Goal: Task Accomplishment & Management: Use online tool/utility

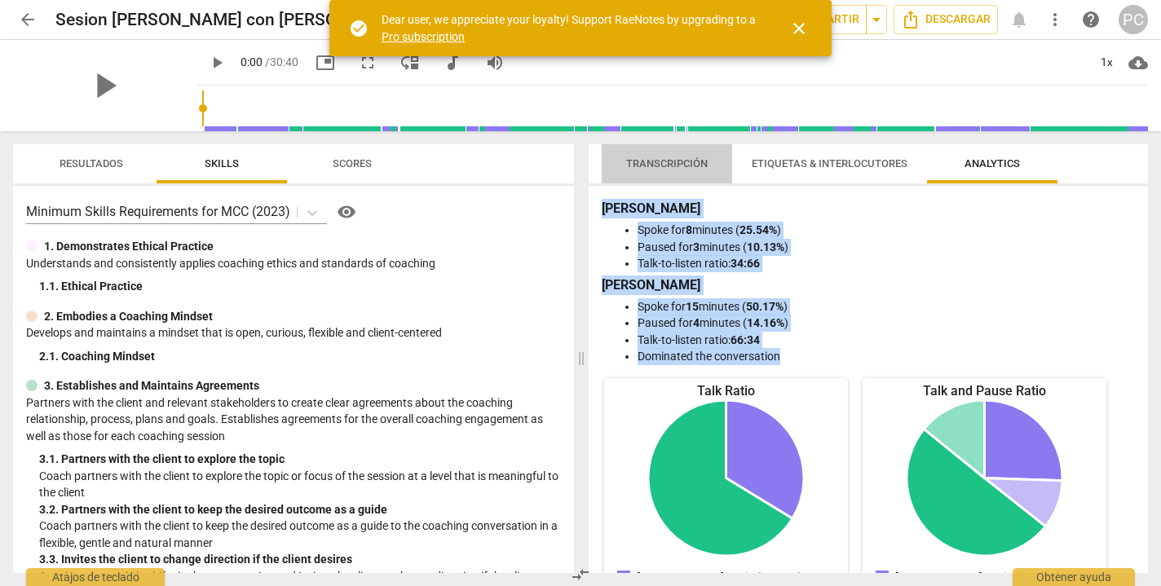
click at [700, 161] on span "Transcripción" at bounding box center [667, 163] width 82 height 12
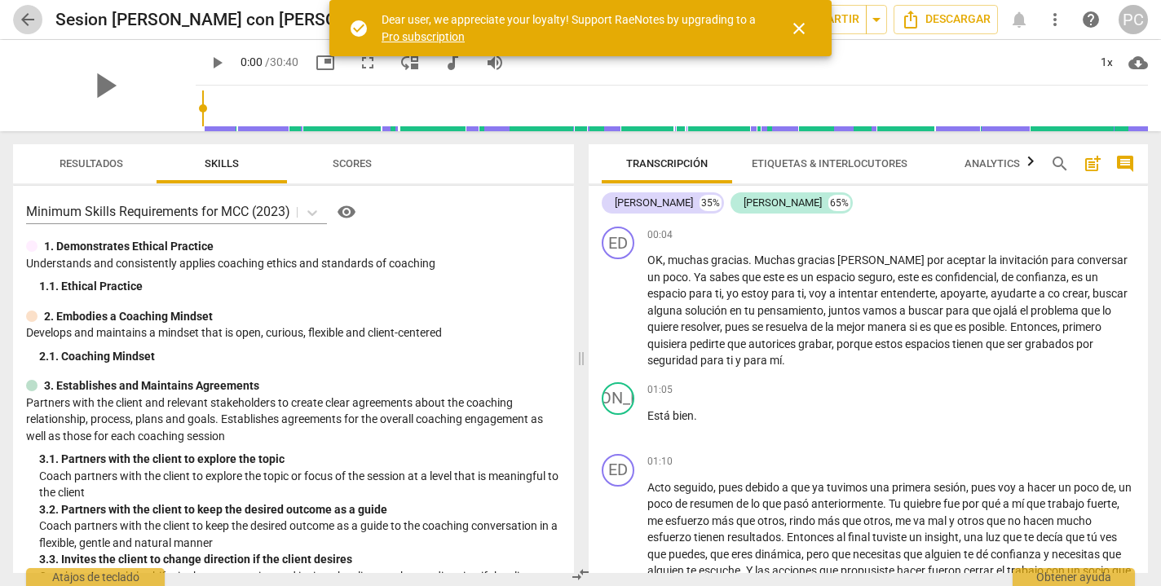
click at [29, 19] on span "arrow_back" at bounding box center [28, 20] width 20 height 20
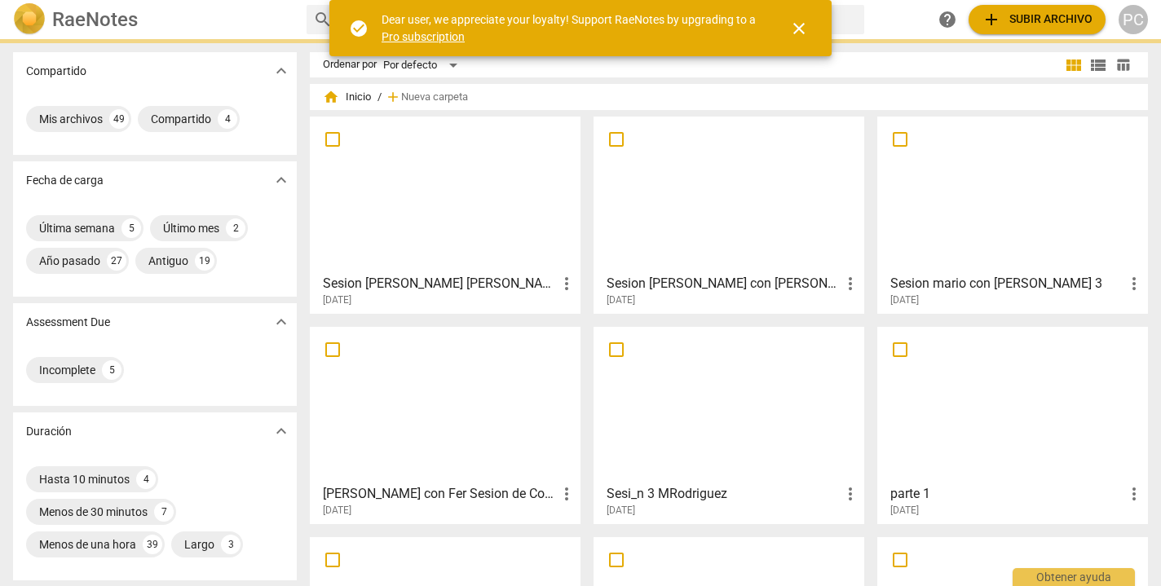
click at [537, 201] on div at bounding box center [445, 194] width 259 height 144
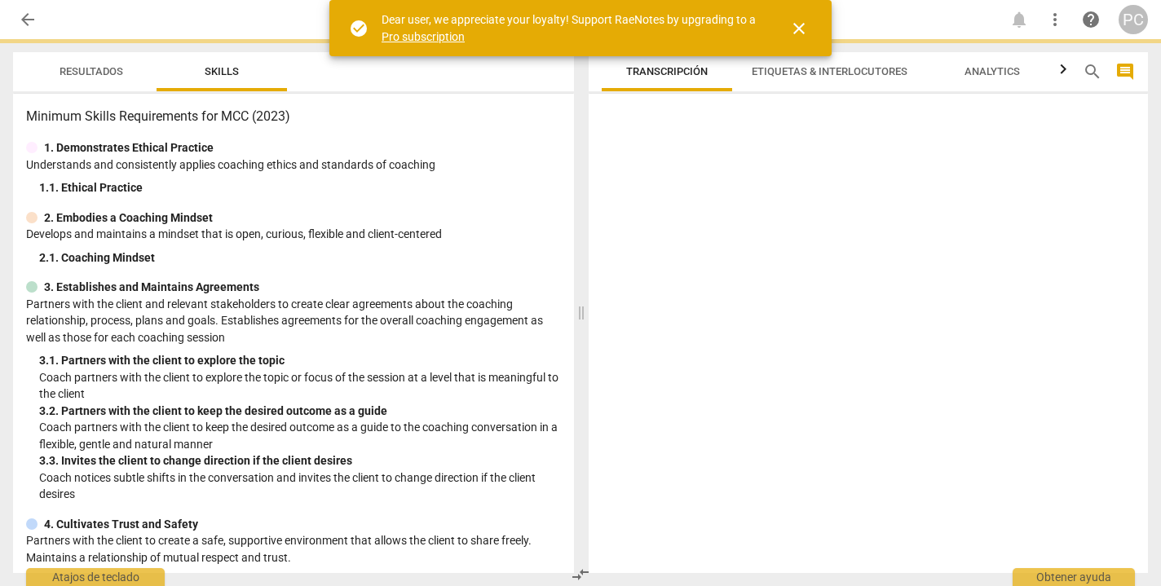
click at [934, 169] on div at bounding box center [868, 336] width 559 height 473
click at [803, 27] on span "close" at bounding box center [799, 29] width 20 height 20
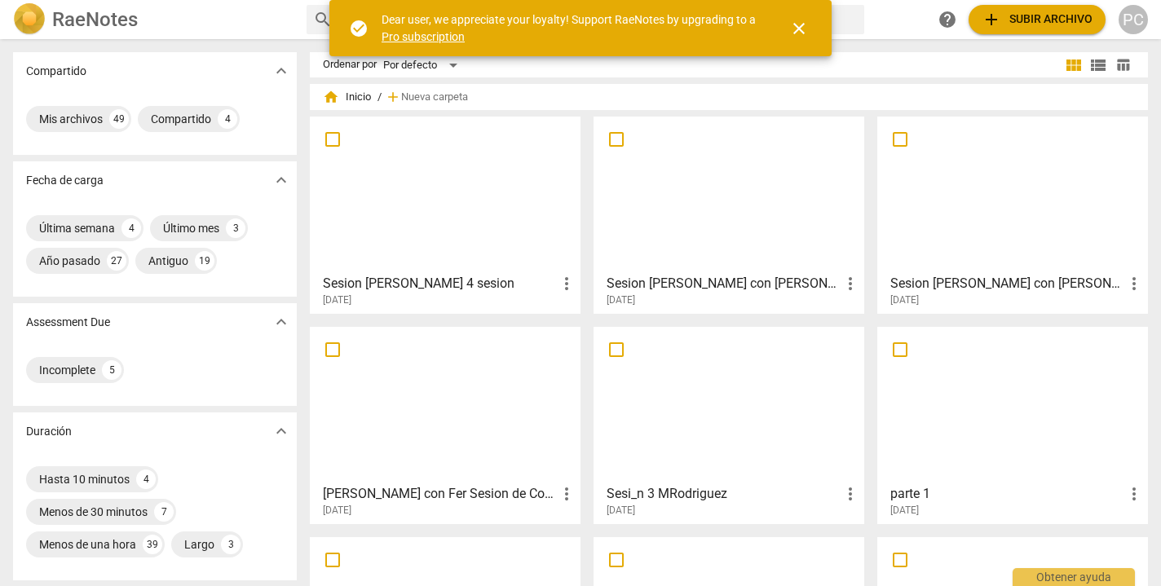
click at [504, 176] on div at bounding box center [445, 194] width 259 height 144
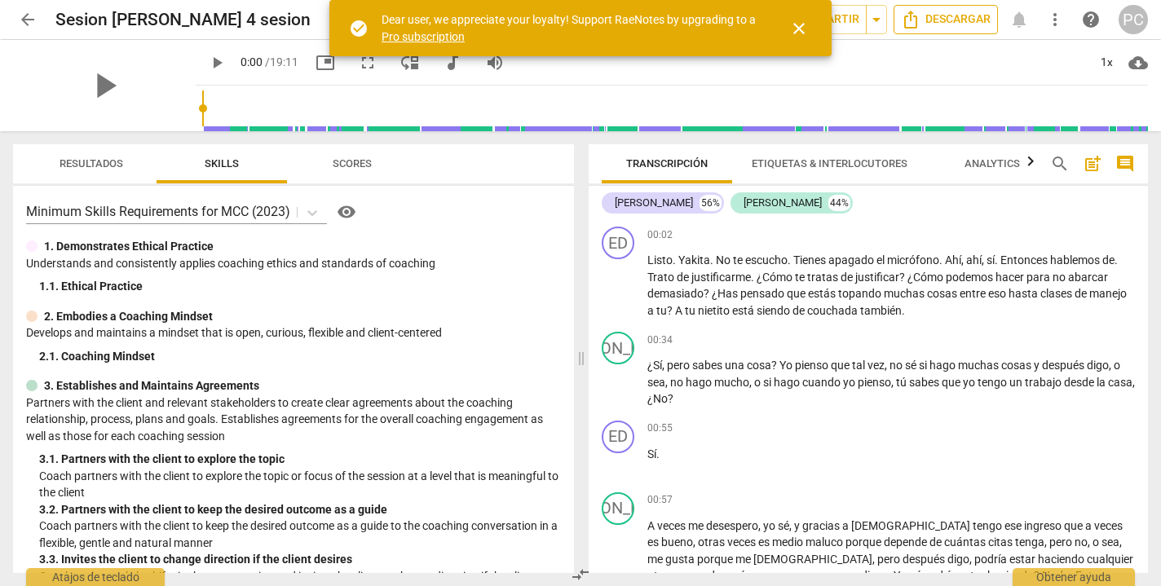
click at [972, 20] on span "Descargar" at bounding box center [946, 20] width 90 height 20
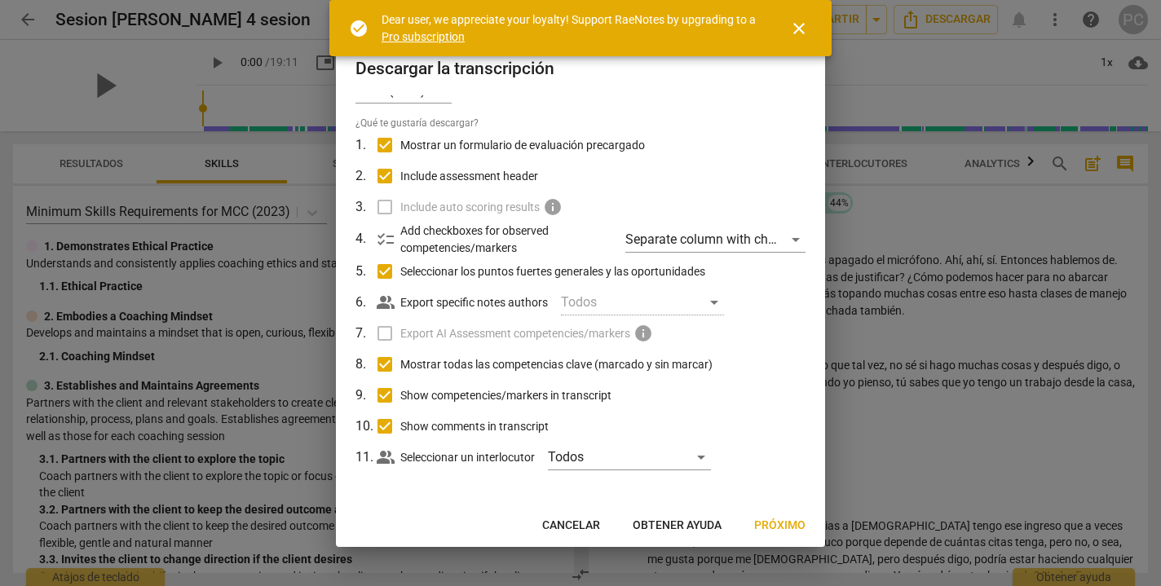
scroll to position [30, 0]
click at [784, 528] on span "Próximo" at bounding box center [779, 526] width 51 height 16
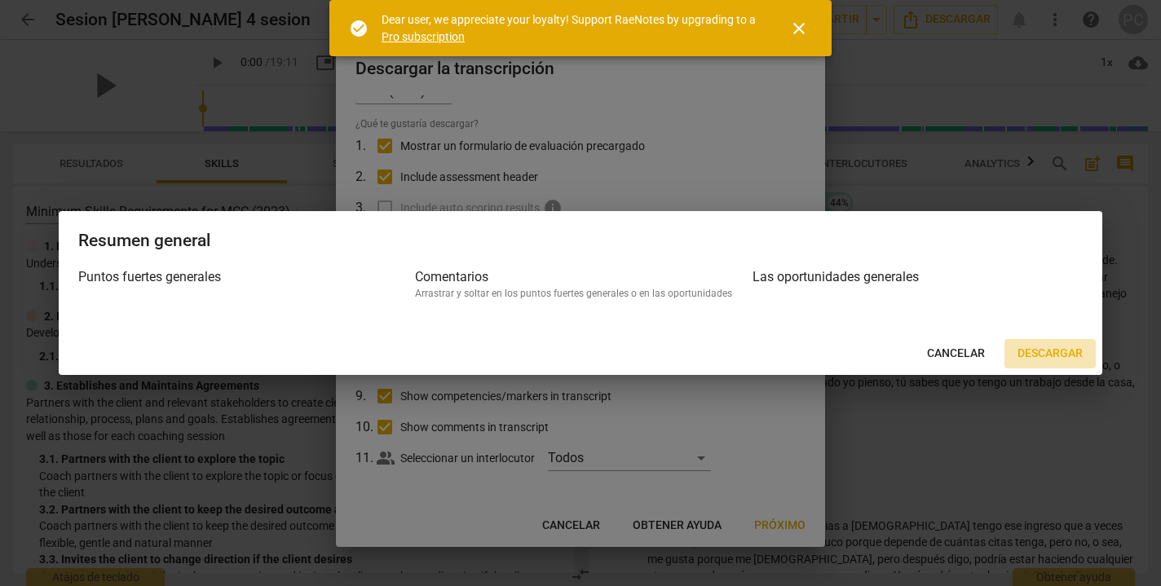
click at [1062, 355] on span "Descargar" at bounding box center [1050, 354] width 65 height 16
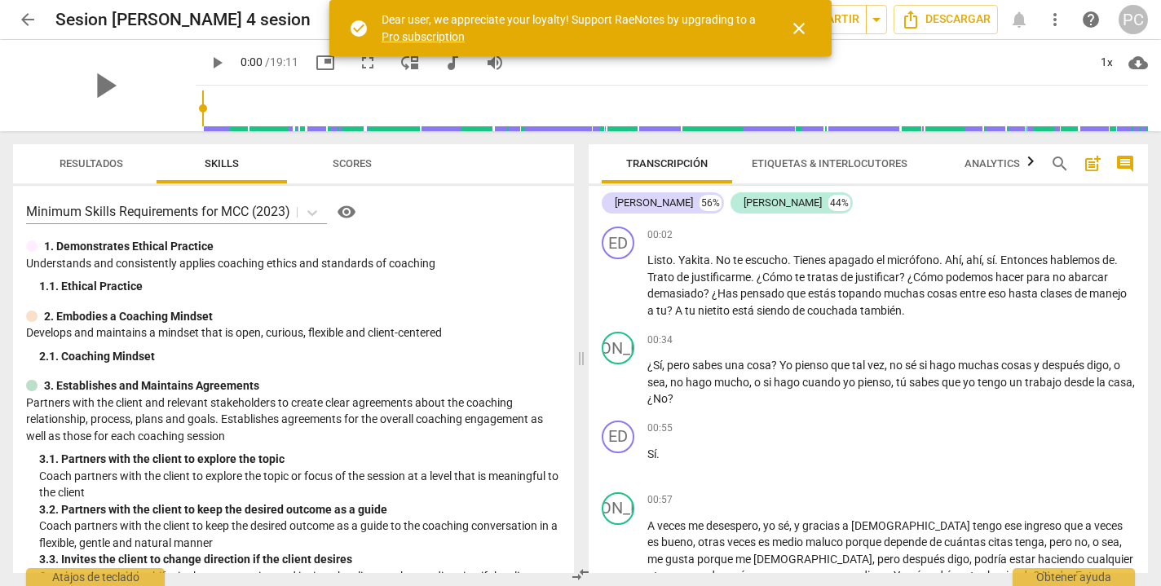
click at [24, 20] on span "arrow_back" at bounding box center [28, 20] width 20 height 20
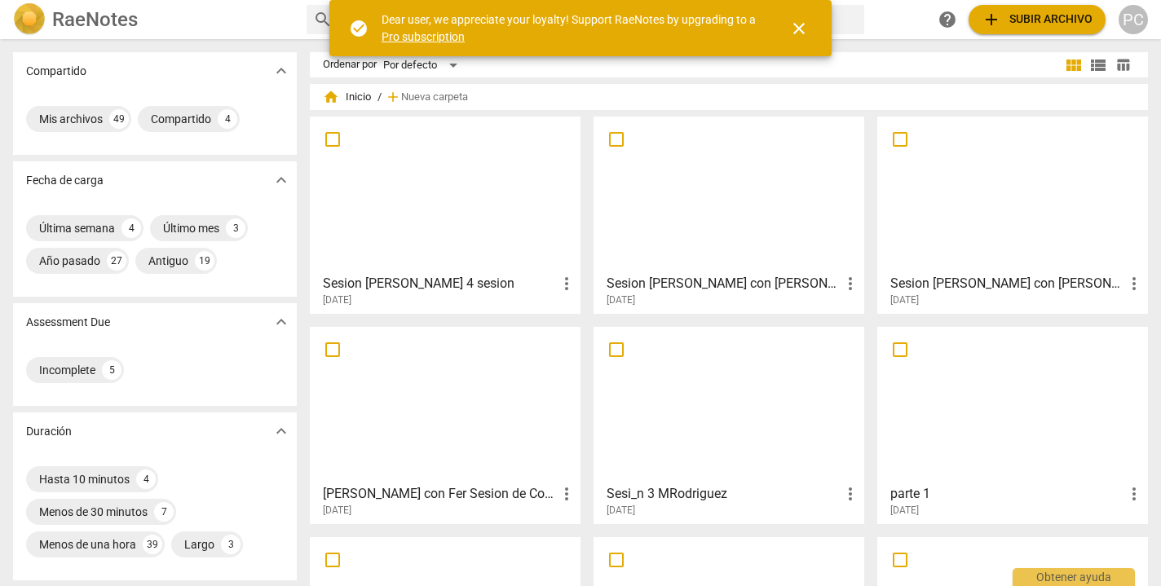
click at [1066, 19] on span "add Subir archivo" at bounding box center [1037, 20] width 111 height 20
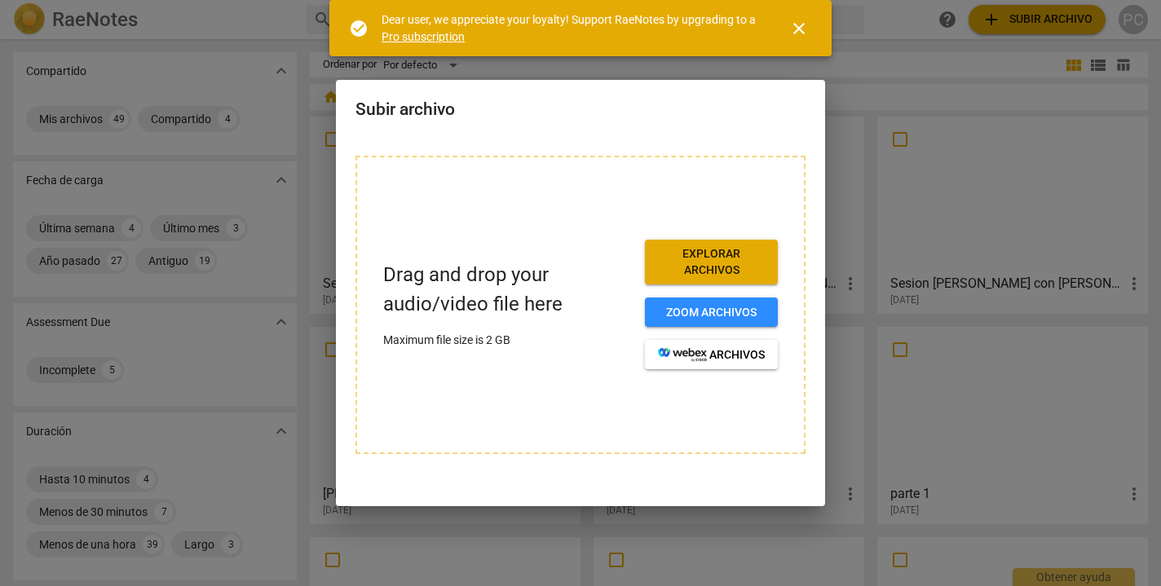
click at [740, 261] on span "Explorar archivos" at bounding box center [711, 262] width 107 height 32
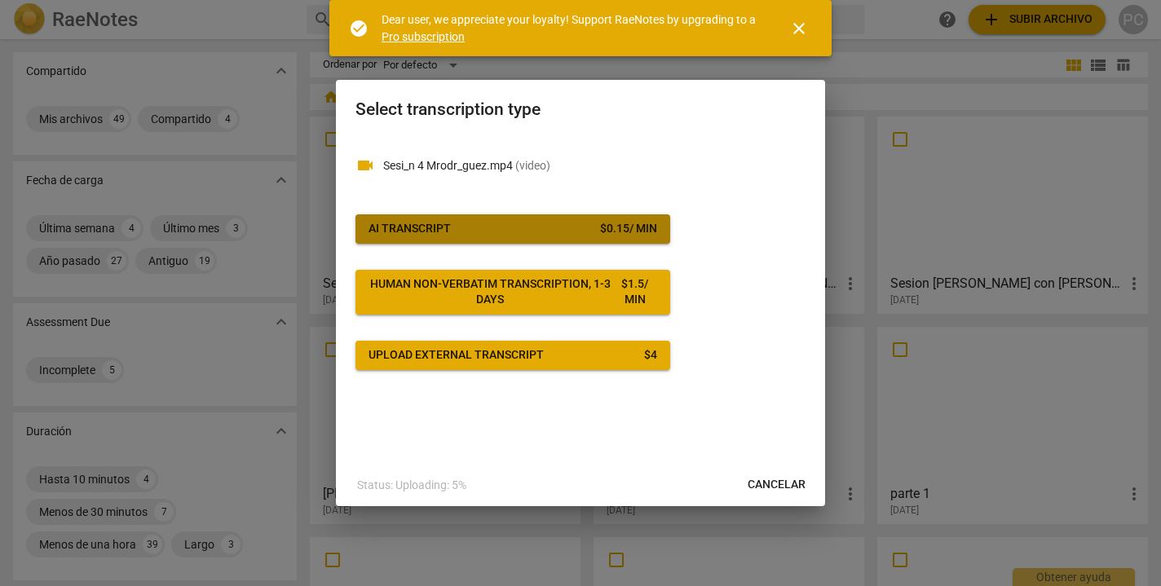
click at [620, 227] on div "$ 0.15 / min" at bounding box center [628, 229] width 57 height 16
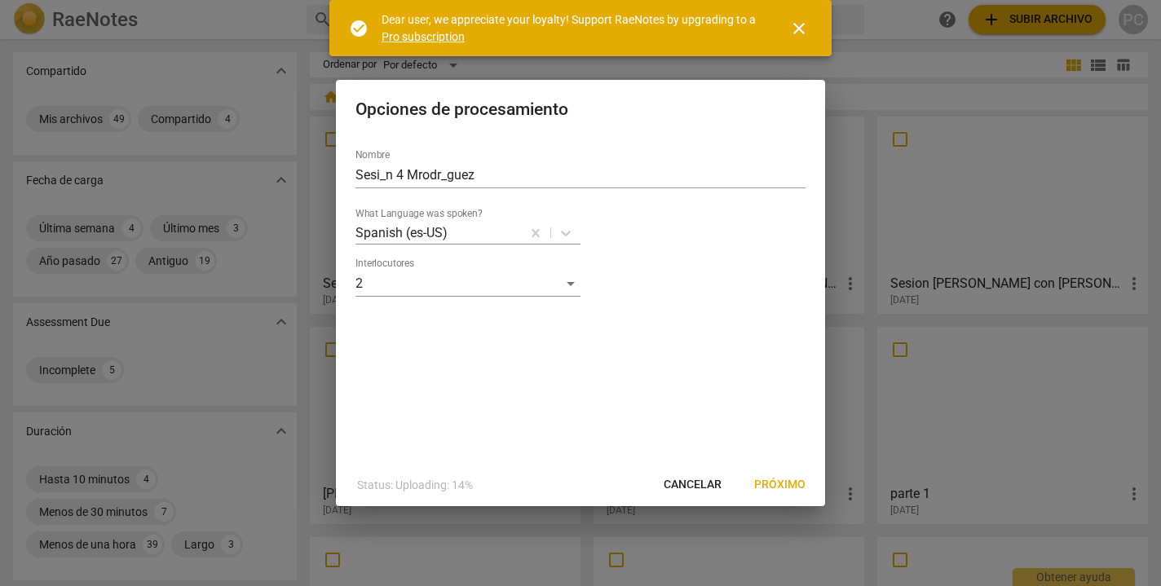
click at [789, 484] on span "Próximo" at bounding box center [779, 485] width 51 height 16
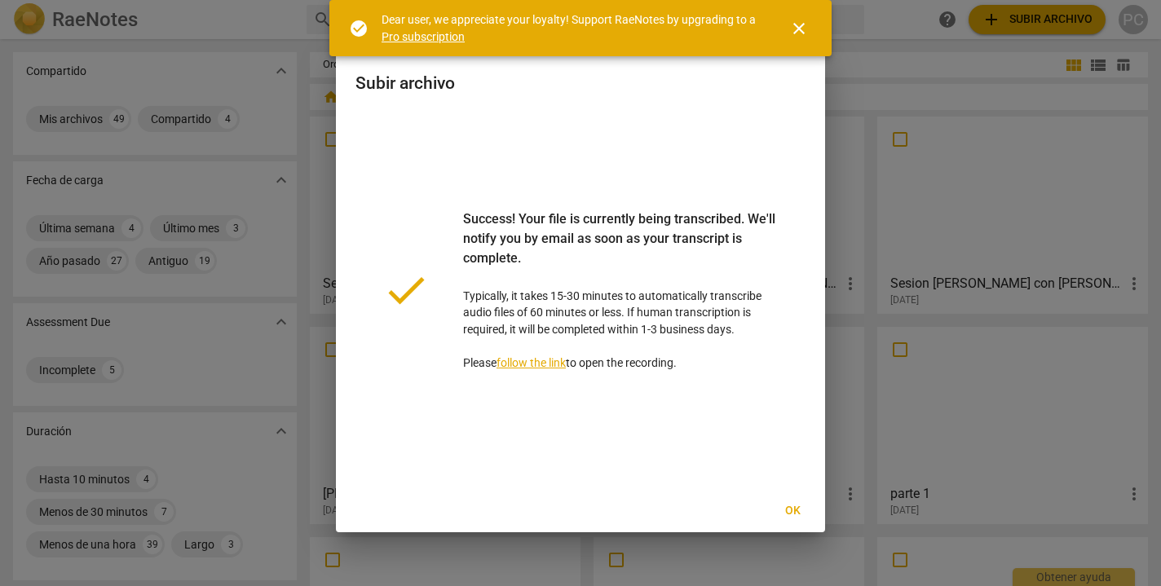
click at [793, 24] on span "close" at bounding box center [799, 29] width 20 height 20
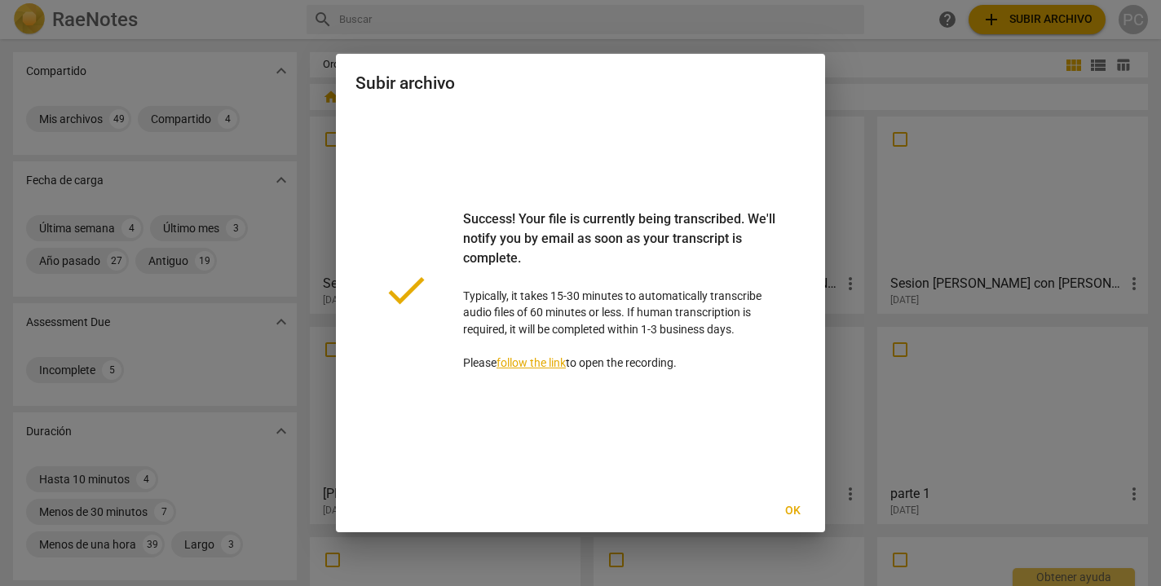
click at [283, 40] on div at bounding box center [580, 293] width 1161 height 586
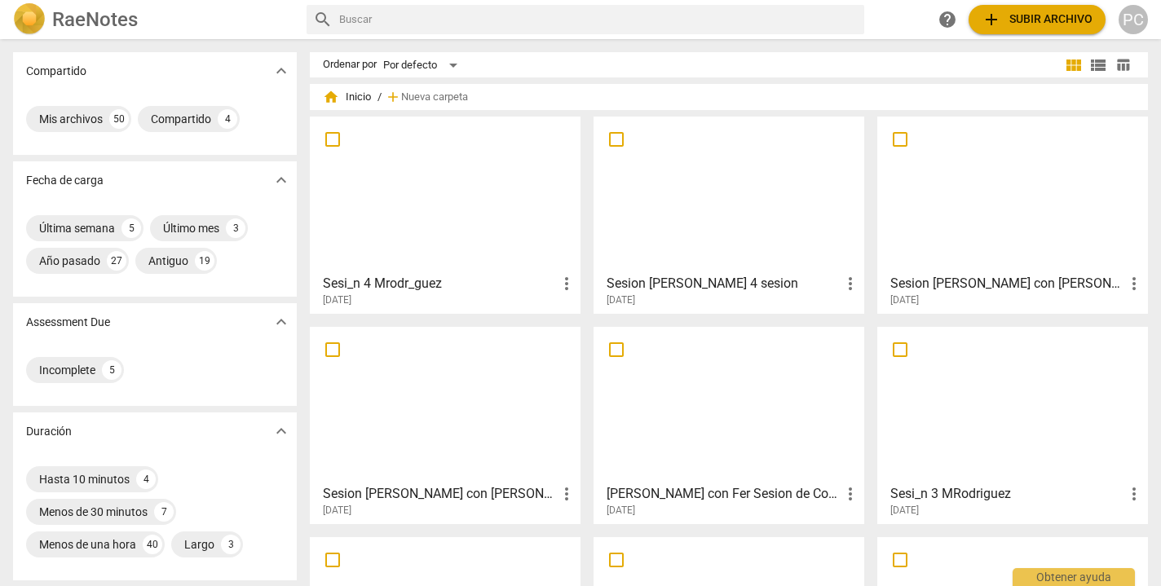
click at [484, 180] on div at bounding box center [445, 194] width 259 height 144
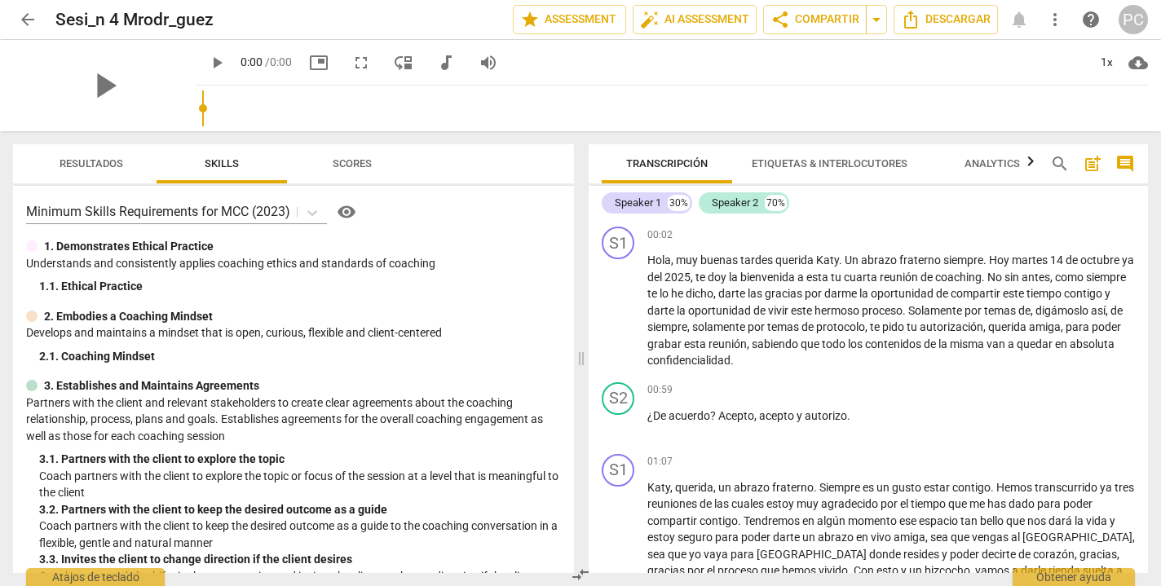
click at [987, 165] on span "Analytics" at bounding box center [992, 163] width 55 height 12
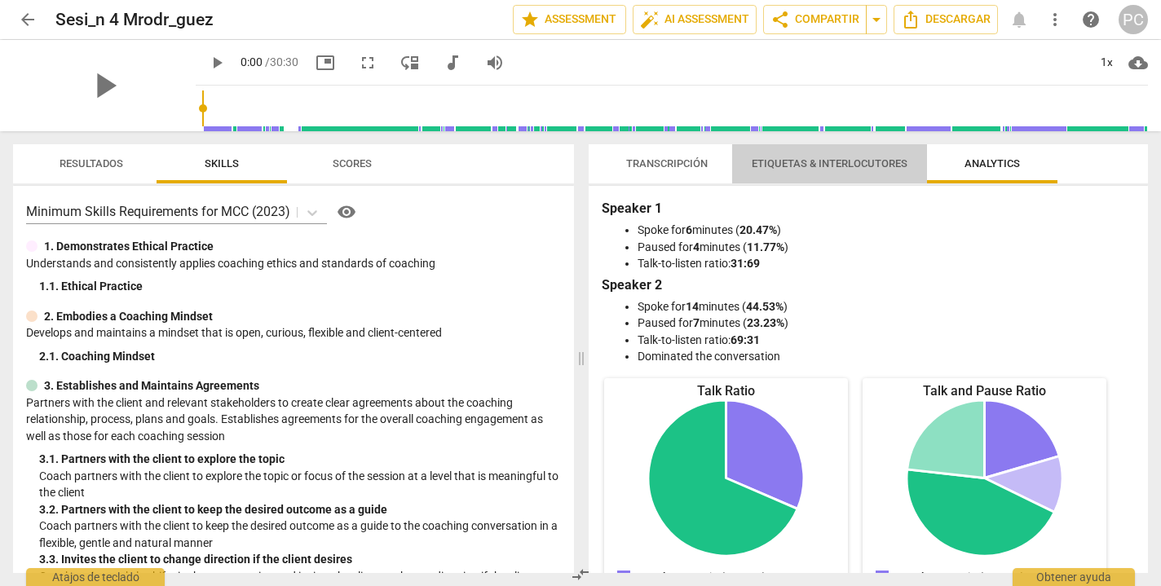
click at [784, 166] on span "Etiquetas & Interlocutores" at bounding box center [830, 163] width 156 height 12
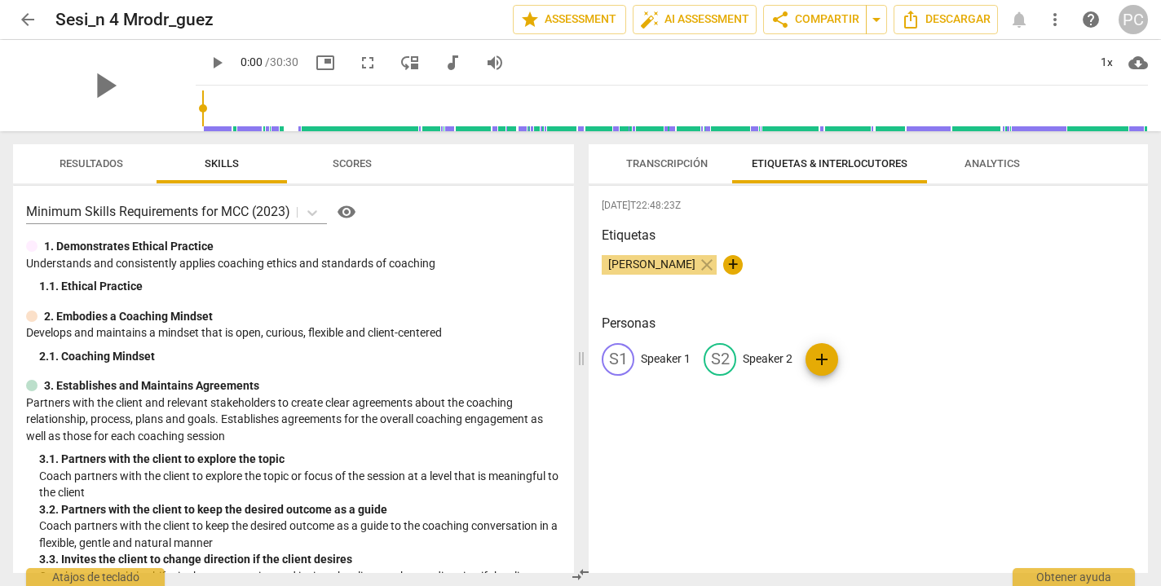
click at [665, 358] on p "Speaker 1" at bounding box center [666, 359] width 50 height 17
type input "[PERSON_NAME]"
click at [878, 358] on p "Speaker 2" at bounding box center [874, 359] width 50 height 17
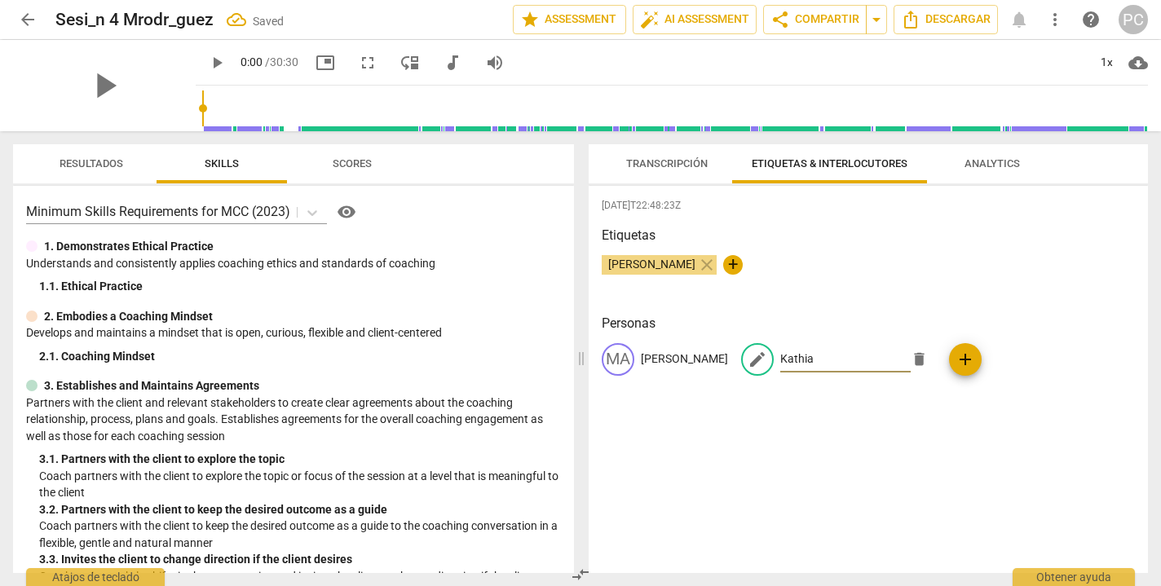
type input "Kathia"
click at [874, 420] on div "[DATE]T22:48:23Z Etiquetas [PERSON_NAME] close + Personas MA [PERSON_NAME] edit…" at bounding box center [868, 379] width 559 height 387
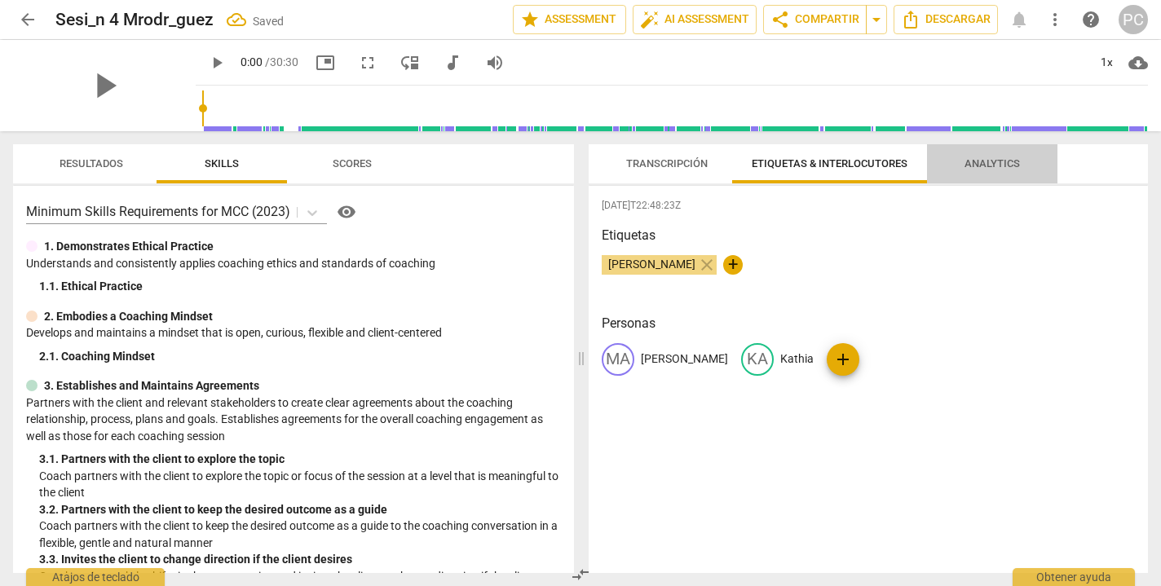
click at [992, 163] on span "Analytics" at bounding box center [992, 163] width 55 height 12
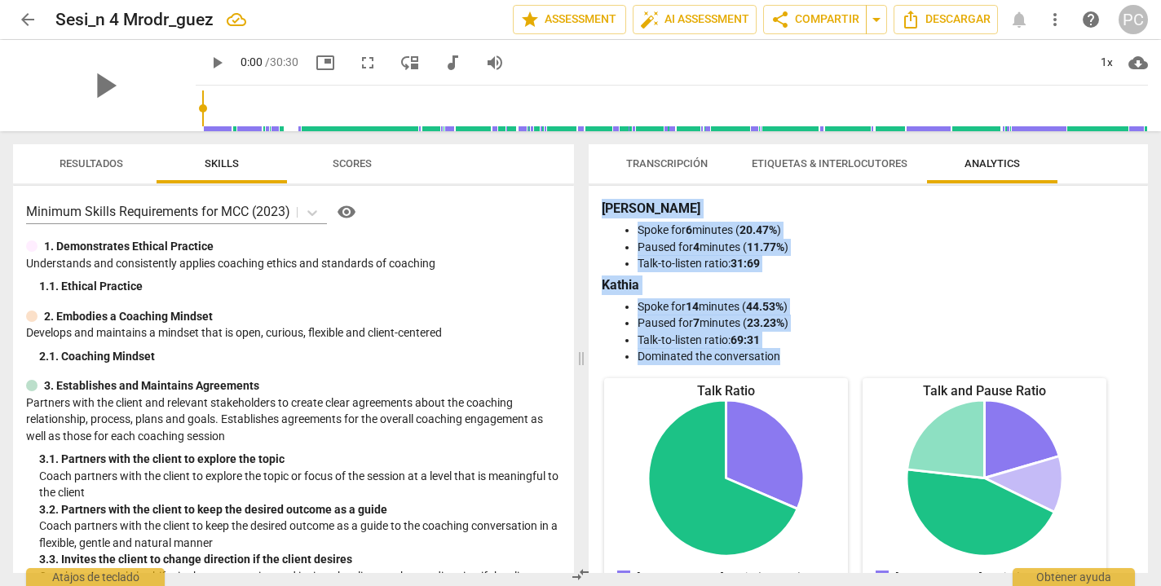
drag, startPoint x: 603, startPoint y: 206, endPoint x: 788, endPoint y: 354, distance: 236.7
click at [788, 354] on div "[PERSON_NAME] for 6 minutes ( 20.47% ) Paused for 4 minutes ( 11.77% ) Talk-to-…" at bounding box center [868, 282] width 533 height 166
copy div "[PERSON_NAME] for 6 minutes ( 20.47% ) Paused for 4 minutes ( 11.77% ) Talk-to-…"
click at [800, 160] on span "Etiquetas & Interlocutores" at bounding box center [830, 163] width 156 height 12
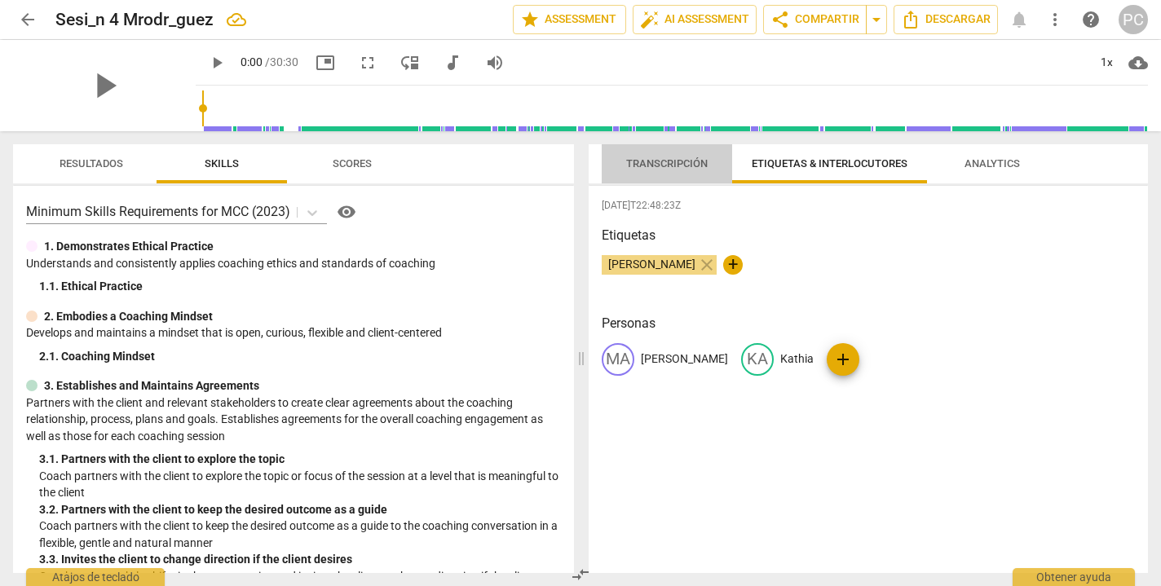
click at [666, 166] on span "Transcripción" at bounding box center [667, 163] width 82 height 12
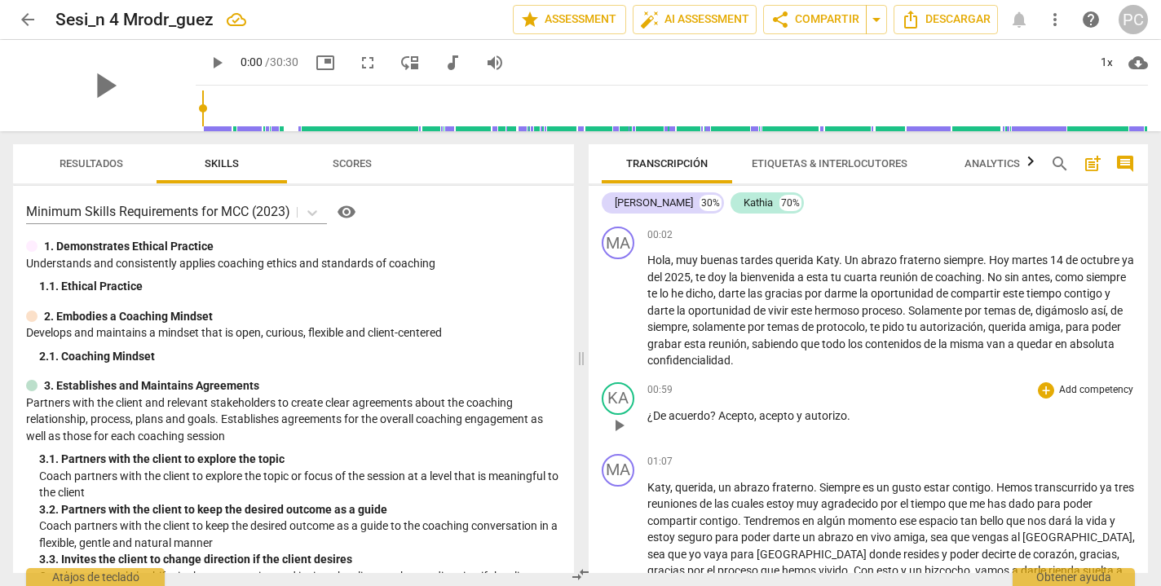
scroll to position [2, 0]
click at [965, 23] on span "Descargar" at bounding box center [946, 20] width 90 height 20
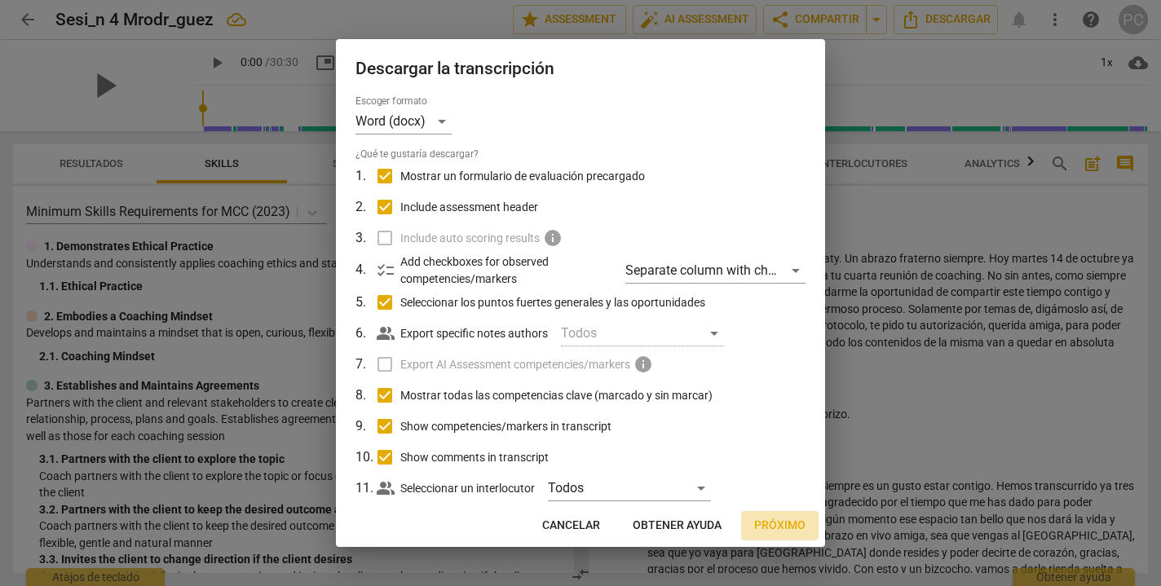
click at [788, 524] on span "Próximo" at bounding box center [779, 526] width 51 height 16
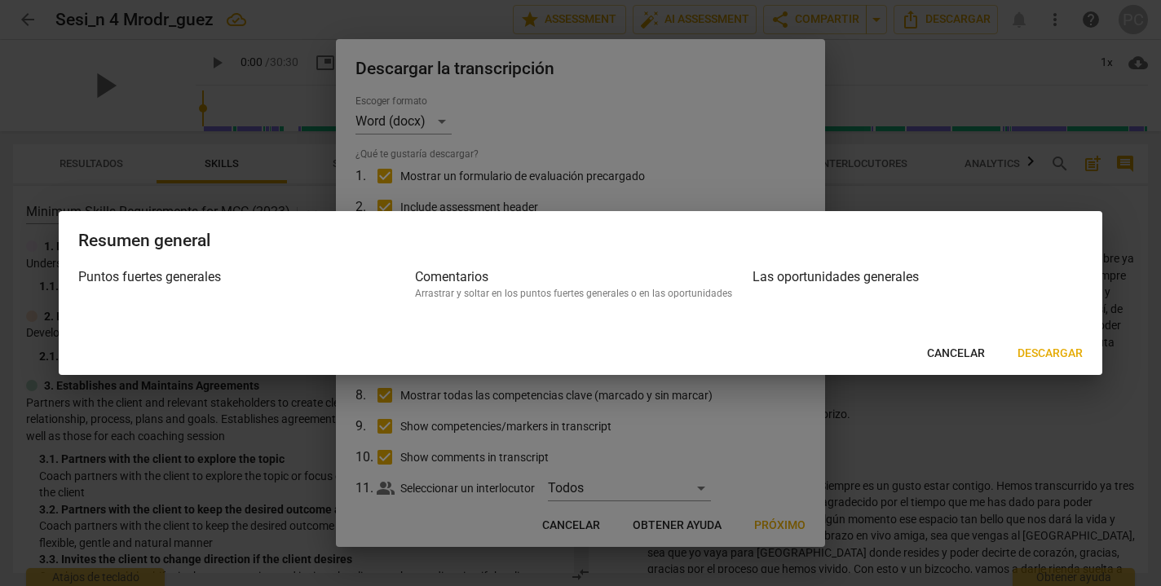
click at [1032, 360] on span "Descargar" at bounding box center [1050, 354] width 65 height 16
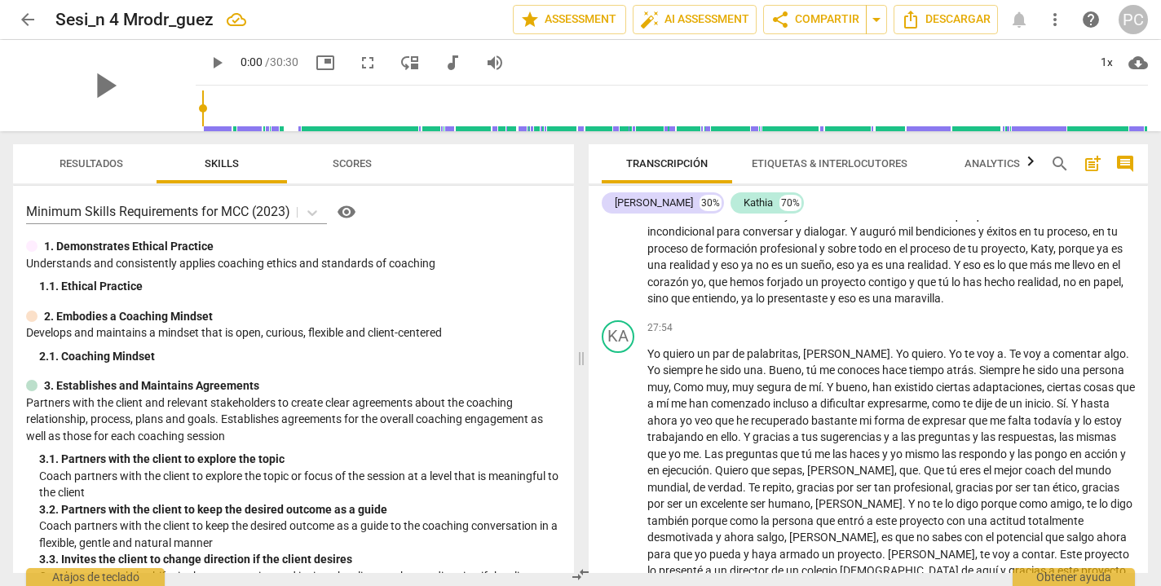
scroll to position [0, 0]
click at [963, 7] on button "Descargar" at bounding box center [946, 19] width 104 height 29
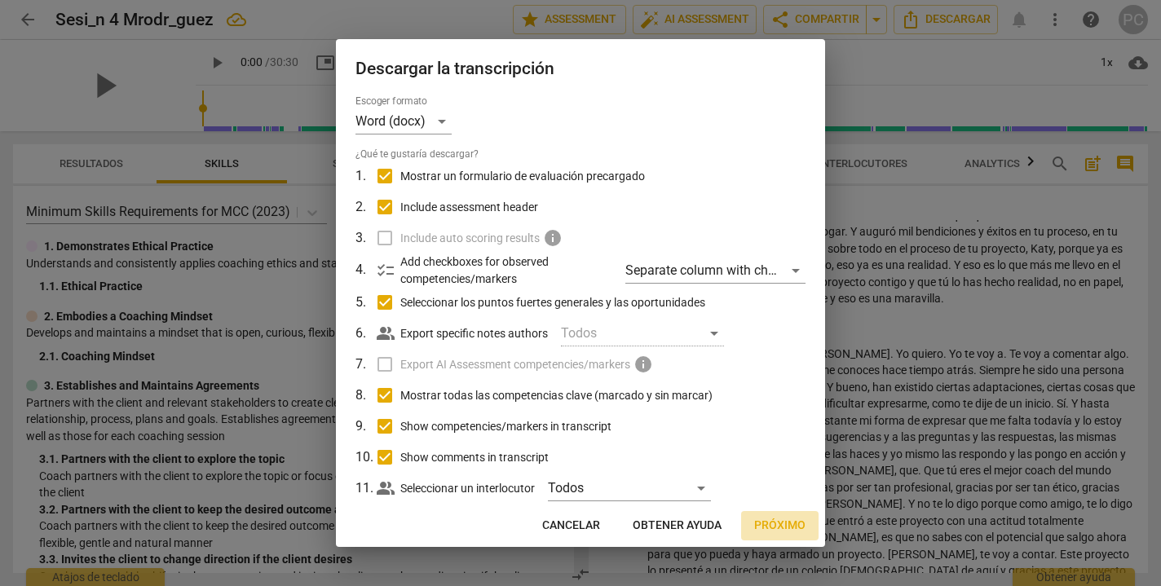
click at [791, 518] on span "Próximo" at bounding box center [779, 526] width 51 height 16
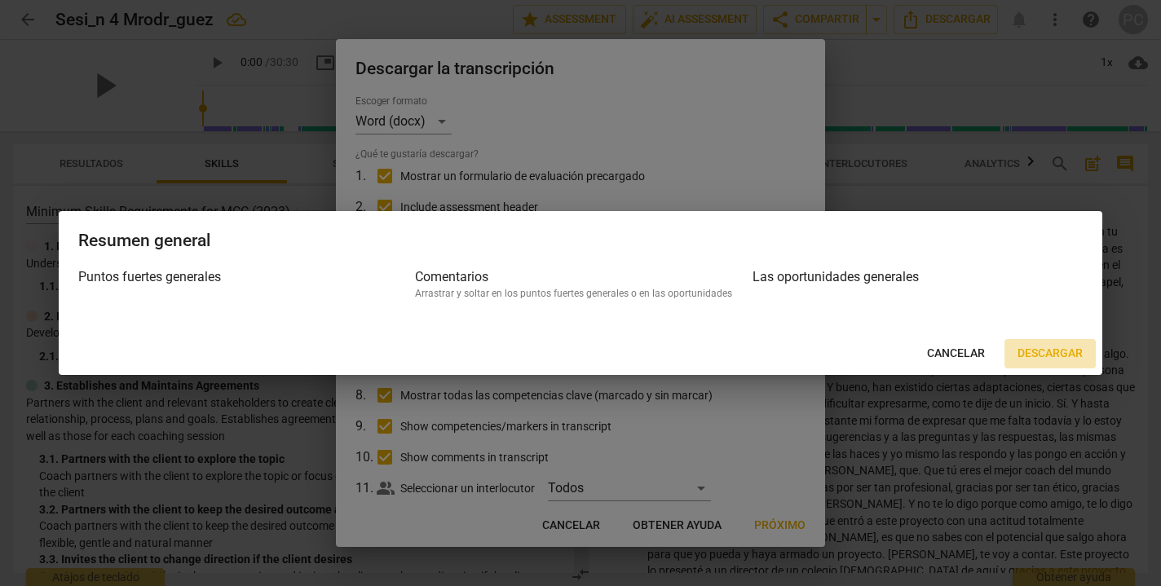
click at [1053, 354] on span "Descargar" at bounding box center [1050, 354] width 65 height 16
